Goal: Task Accomplishment & Management: Complete application form

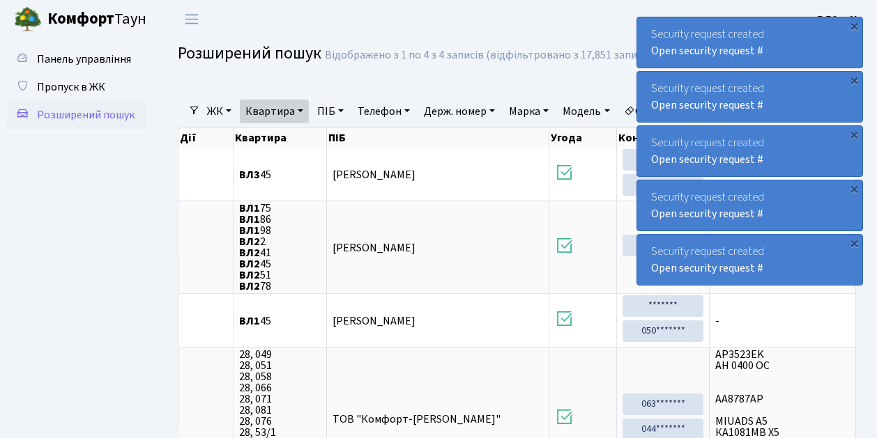
select select "25"
click at [79, 89] on span "Пропуск в ЖК" at bounding box center [71, 86] width 68 height 15
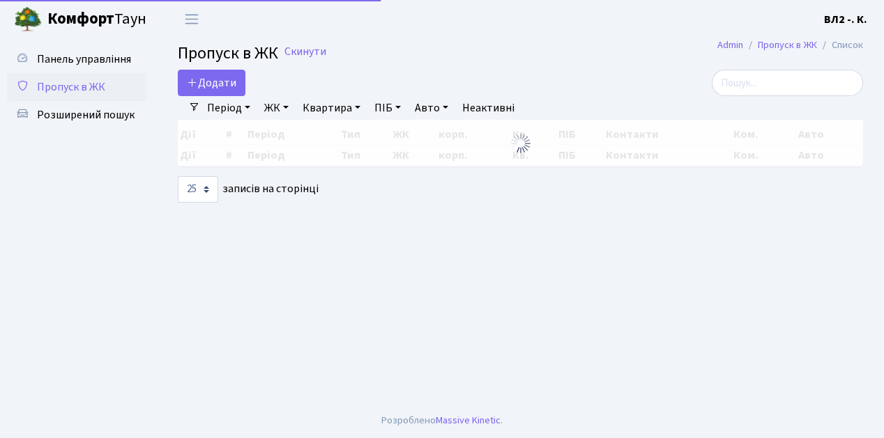
select select "25"
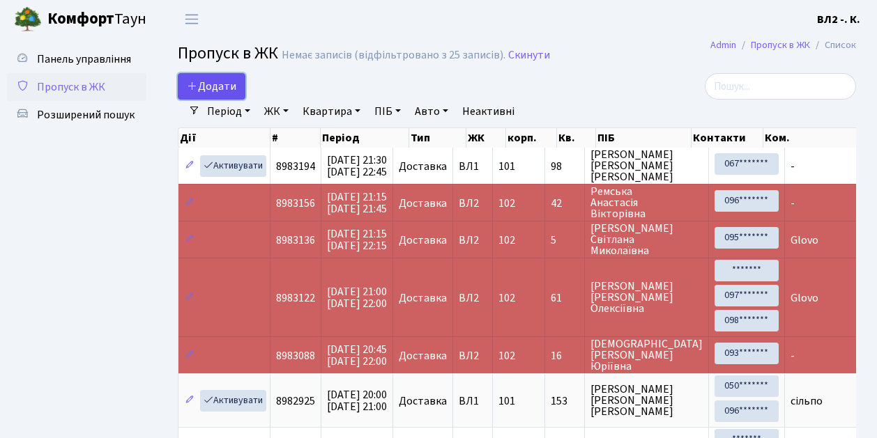
click at [223, 86] on span "Додати" at bounding box center [211, 86] width 49 height 15
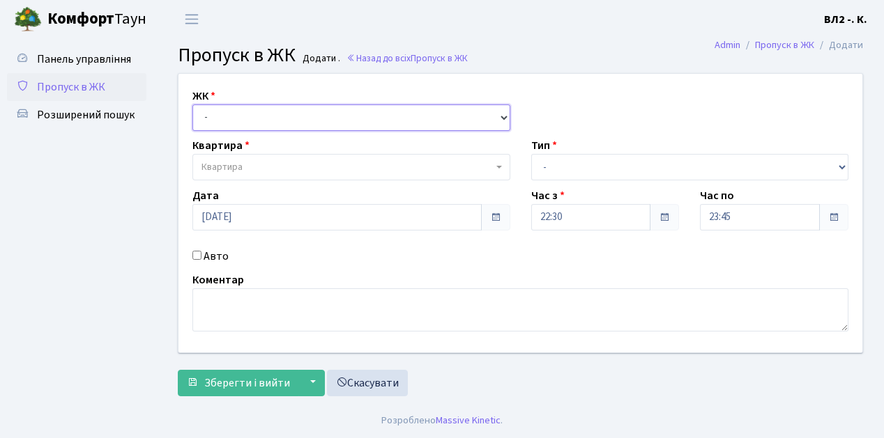
click at [232, 118] on select "- ВЛ1, Ужгородський пров., 4/1 ВЛ2, Голосіївський просп., 76 ВЛ3, пр.Голосіївсь…" at bounding box center [351, 118] width 318 height 26
select select "317"
click at [192, 105] on select "- ВЛ1, Ужгородський пров., 4/1 ВЛ2, Голосіївський просп., 76 ВЛ3, пр.Голосіївсь…" at bounding box center [351, 118] width 318 height 26
select select
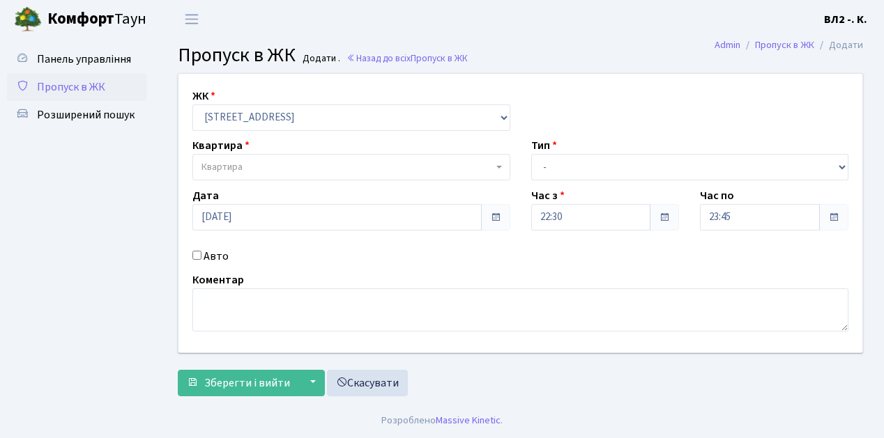
click at [254, 167] on span "Квартира" at bounding box center [346, 167] width 291 height 14
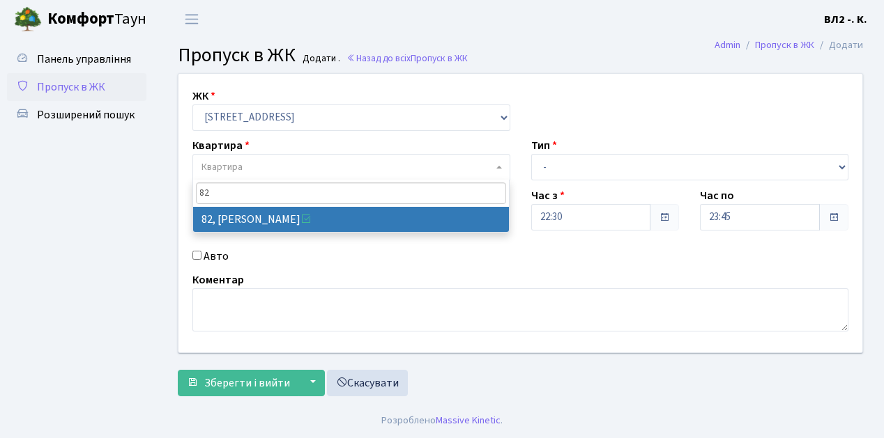
type input "82"
select select "38185"
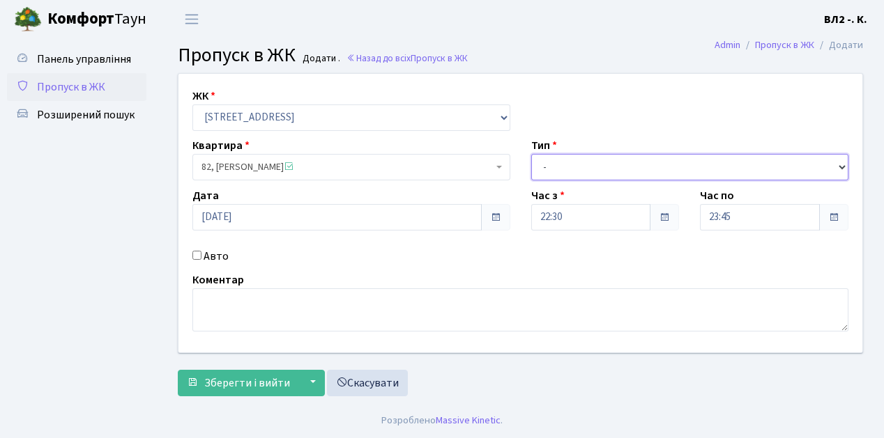
click at [578, 165] on select "- Доставка Таксі Гості Сервіс" at bounding box center [690, 167] width 318 height 26
select select "1"
click at [531, 154] on select "- Доставка Таксі Гості Сервіс" at bounding box center [690, 167] width 318 height 26
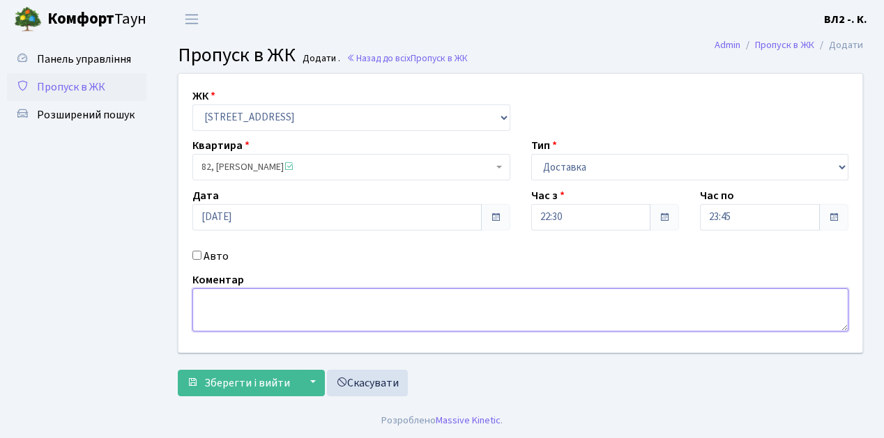
click at [240, 314] on textarea at bounding box center [520, 310] width 656 height 43
type textarea "Silpo.ua"
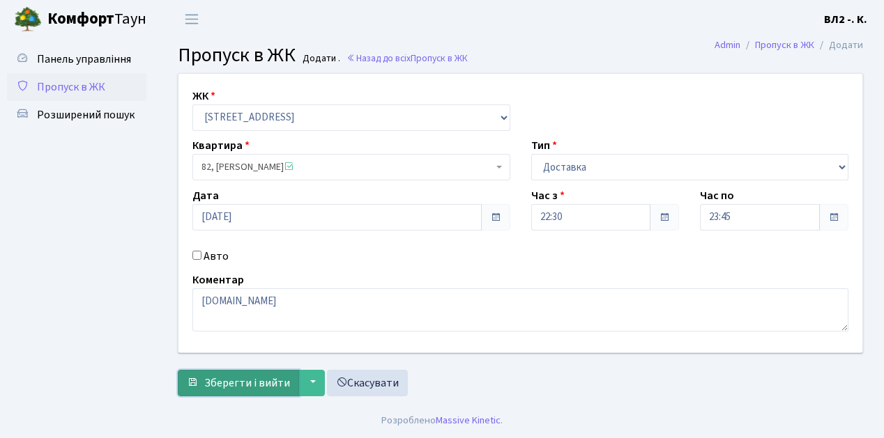
click at [244, 380] on span "Зберегти і вийти" at bounding box center [247, 383] width 86 height 15
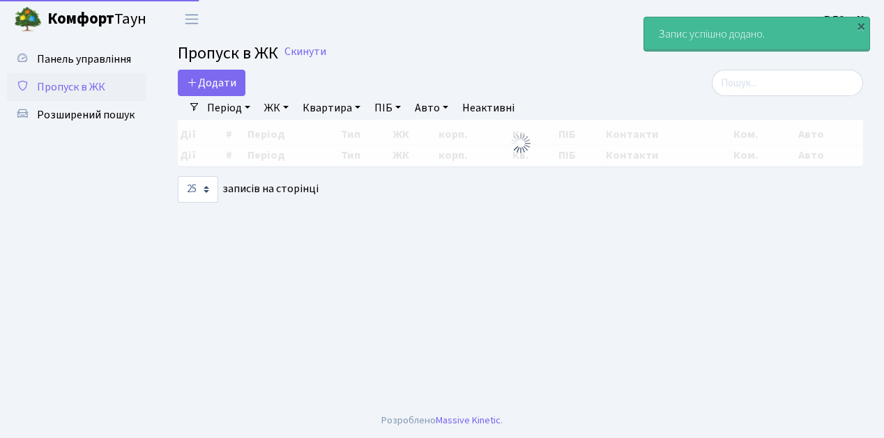
select select "25"
